Goal: Find contact information: Find contact information

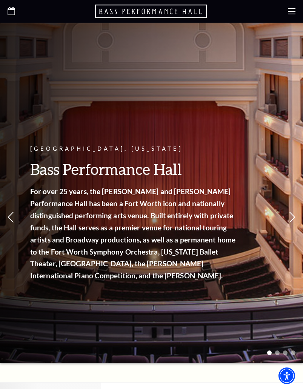
click at [106, 64] on div "[GEOGRAPHIC_DATA], [US_STATE] Bass Performance Hall For over 25 years, the [PER…" at bounding box center [151, 193] width 303 height 341
click at [290, 5] on div at bounding box center [151, 11] width 303 height 23
click at [291, 7] on div at bounding box center [151, 11] width 303 height 23
click at [293, 9] on icon at bounding box center [292, 12] width 8 height 8
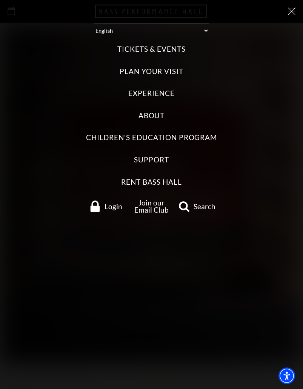
drag, startPoint x: 152, startPoint y: 111, endPoint x: 157, endPoint y: 118, distance: 8.9
click at [152, 111] on label "About" at bounding box center [152, 116] width 26 height 10
click at [0, 0] on input "About" at bounding box center [0, 0] width 0 height 0
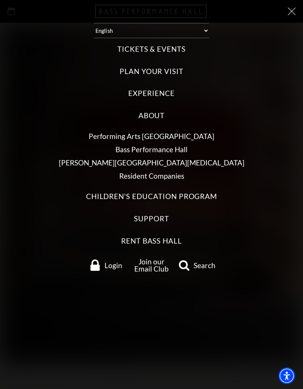
click at [155, 216] on label "Support" at bounding box center [151, 219] width 35 height 10
click at [0, 0] on input "Support" at bounding box center [0, 0] width 0 height 0
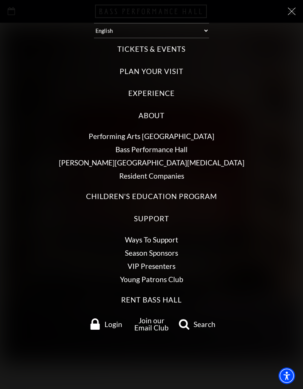
click at [152, 116] on label "About" at bounding box center [152, 116] width 26 height 10
click at [0, 0] on input "About" at bounding box center [0, 0] width 0 height 0
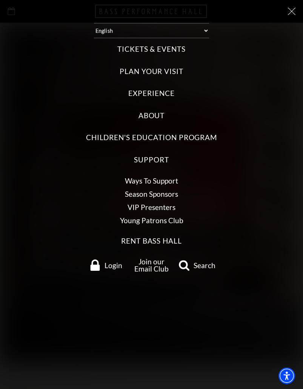
click at [295, 11] on icon at bounding box center [292, 12] width 8 height 8
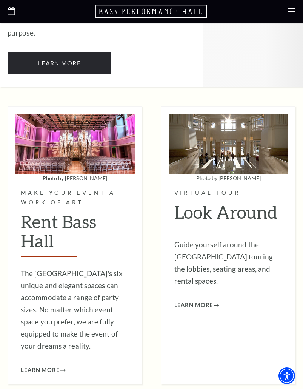
scroll to position [2571, 0]
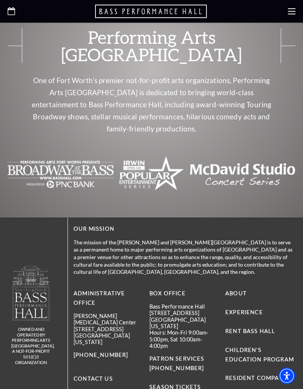
drag, startPoint x: 124, startPoint y: 373, endPoint x: 85, endPoint y: 365, distance: 39.8
